Goal: Find specific page/section: Find specific page/section

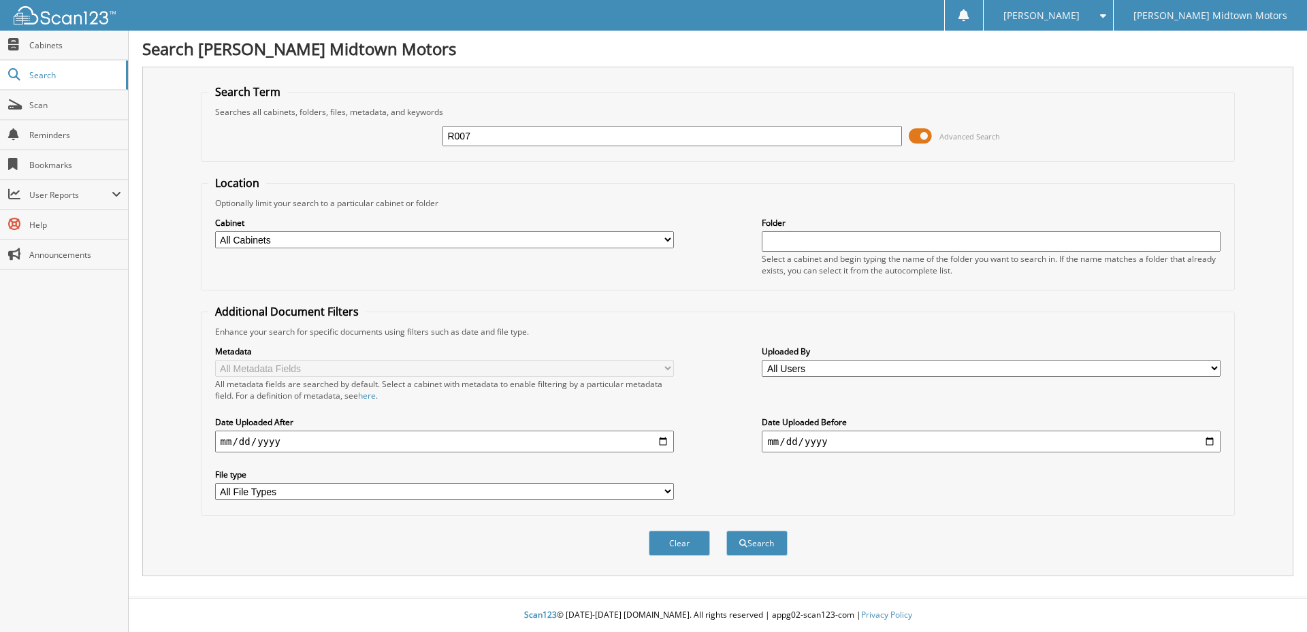
type input "R007"
click at [726, 531] on button "Search" at bounding box center [756, 543] width 61 height 25
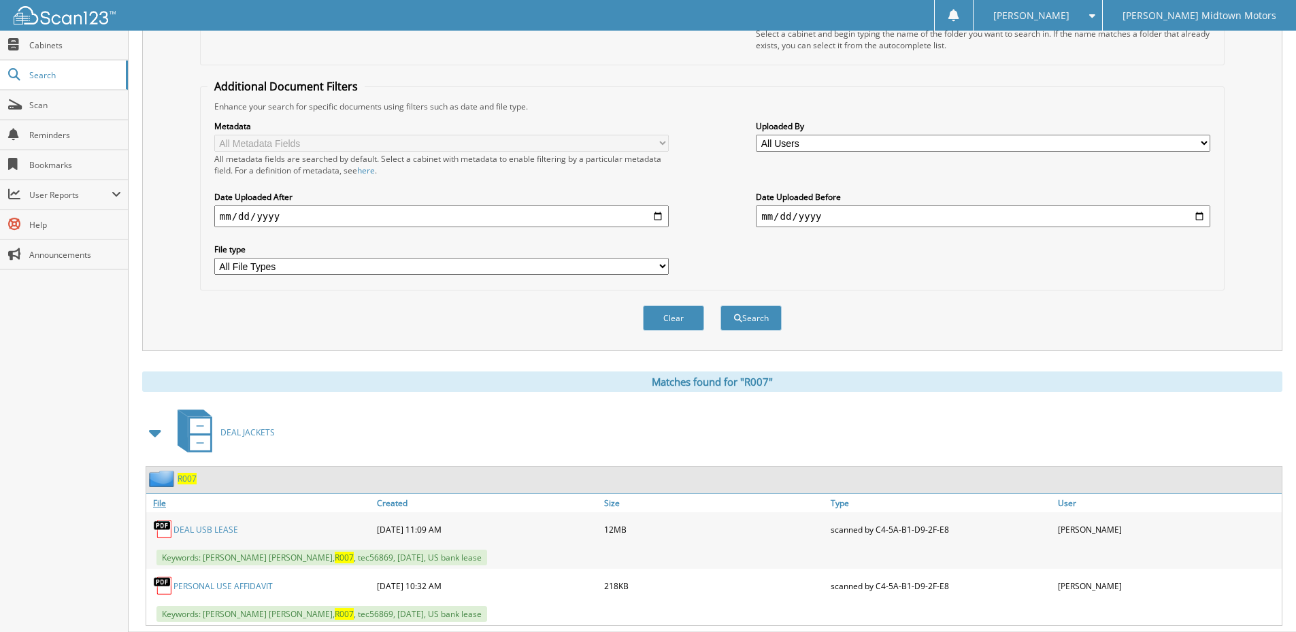
scroll to position [261, 0]
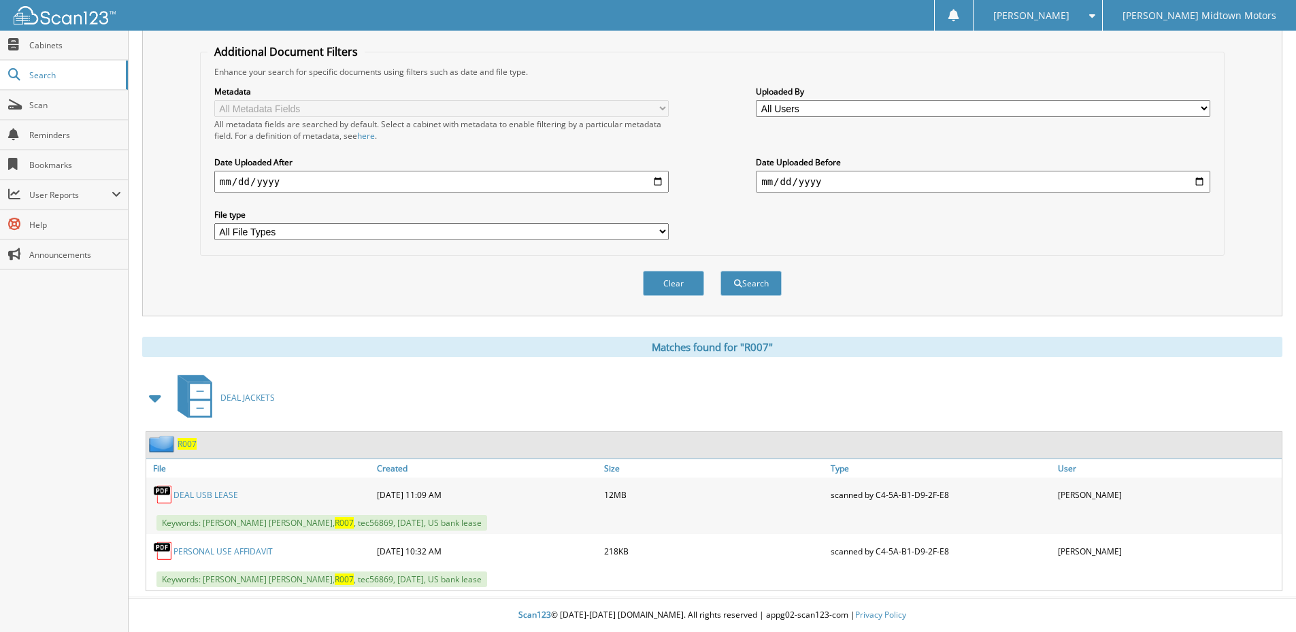
click at [164, 550] on img at bounding box center [163, 551] width 20 height 20
click at [171, 551] on img at bounding box center [163, 551] width 20 height 20
click at [163, 549] on img at bounding box center [163, 551] width 20 height 20
click at [163, 548] on img at bounding box center [163, 551] width 20 height 20
click at [208, 553] on link "PERSONAL USE AFFIDAVIT" at bounding box center [223, 552] width 99 height 12
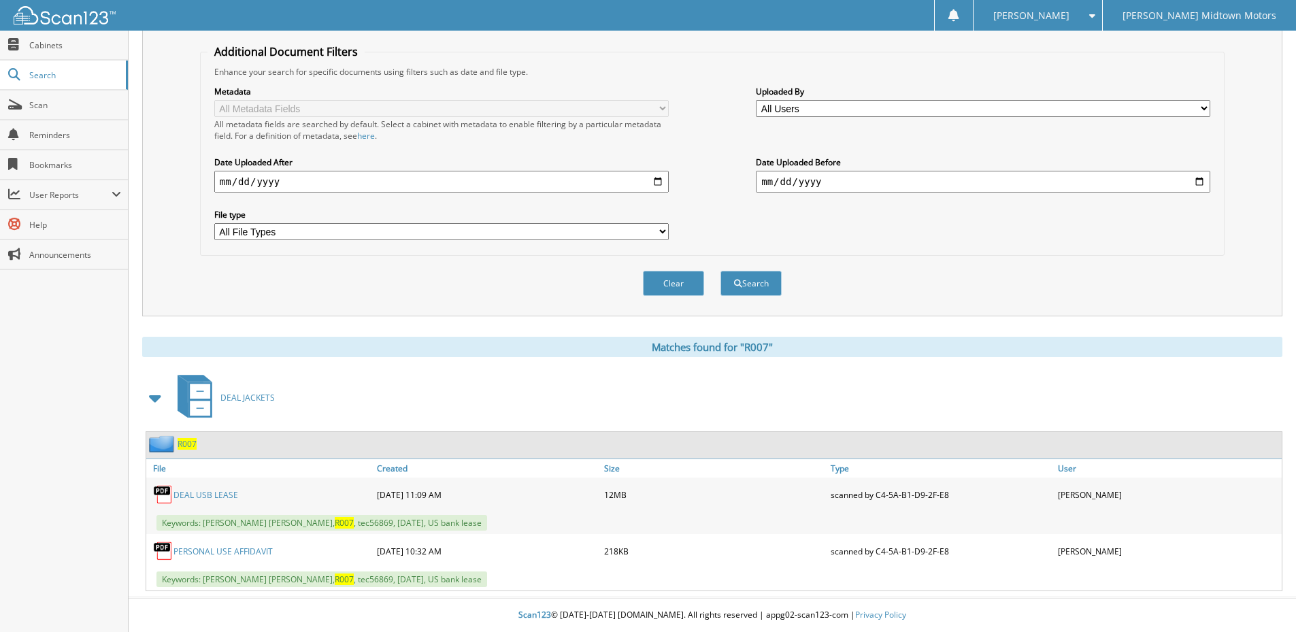
click at [233, 551] on link "PERSONAL USE AFFIDAVIT" at bounding box center [223, 552] width 99 height 12
click at [176, 552] on link "PERSONAL USE AFFIDAVIT" at bounding box center [223, 552] width 99 height 12
